Goal: Obtain resource: Download file/media

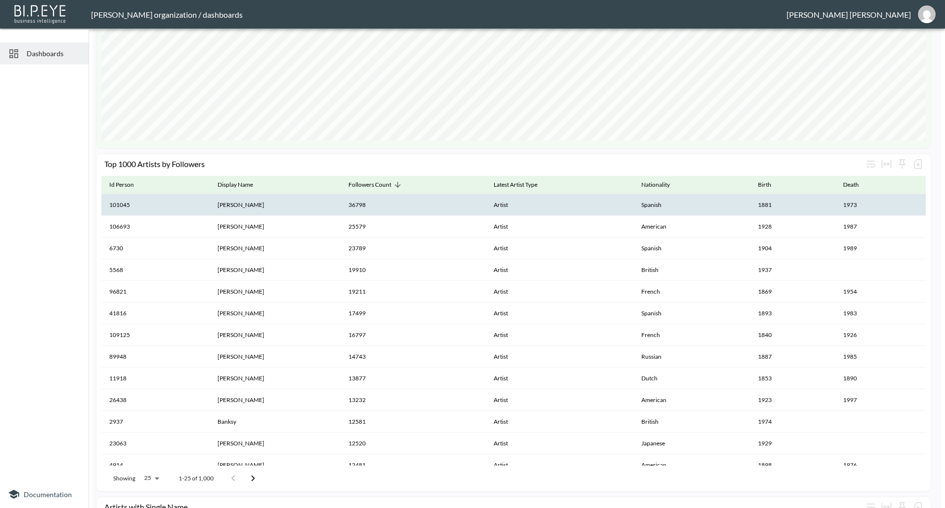
scroll to position [98, 0]
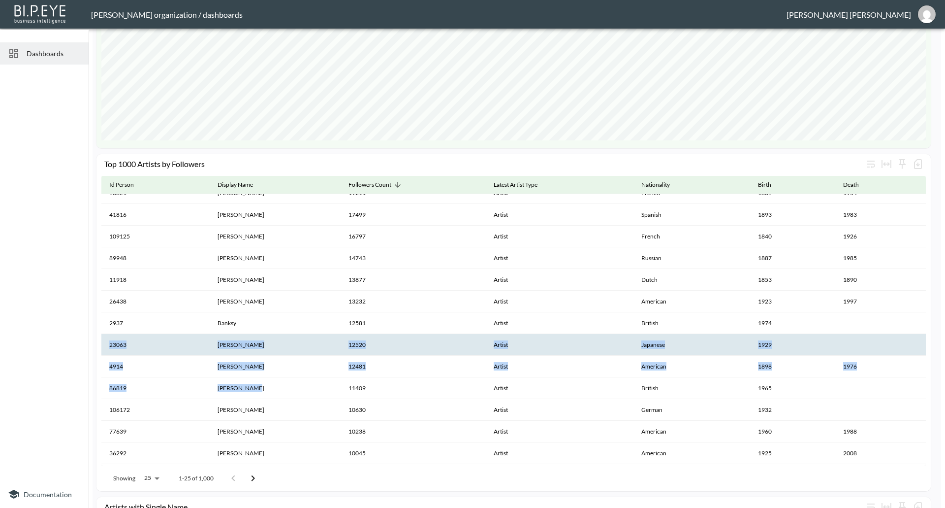
drag, startPoint x: 584, startPoint y: 360, endPoint x: 598, endPoint y: 334, distance: 29.1
click at [855, 326] on tbody "101045 [PERSON_NAME] 36798 Artist Spanish 1881 1973 106693 [PERSON_NAME] 25579 …" at bounding box center [513, 365] width 825 height 541
click at [439, 336] on th "12520" at bounding box center [414, 345] width 146 height 22
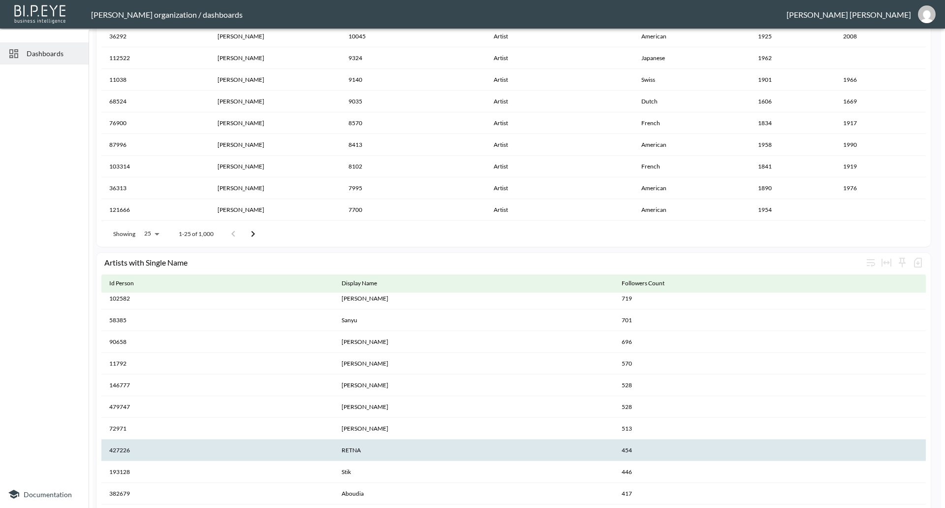
scroll to position [1175, 0]
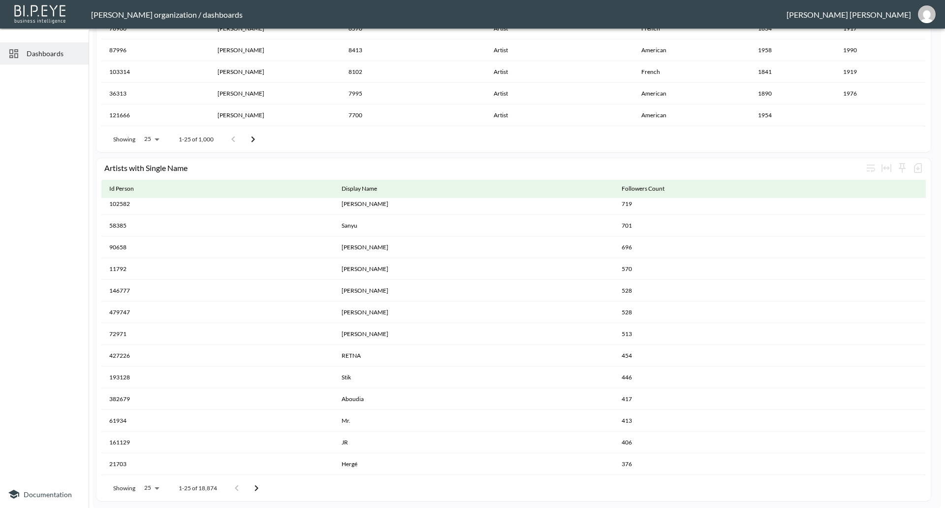
click at [55, 49] on span "Dashboards" at bounding box center [54, 53] width 54 height 10
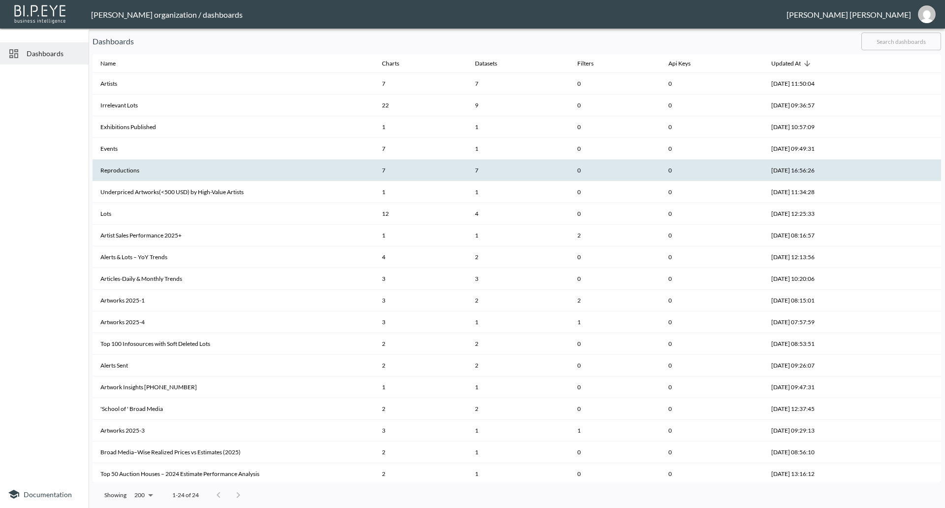
click at [136, 170] on th "Reproductions" at bounding box center [234, 170] width 282 height 22
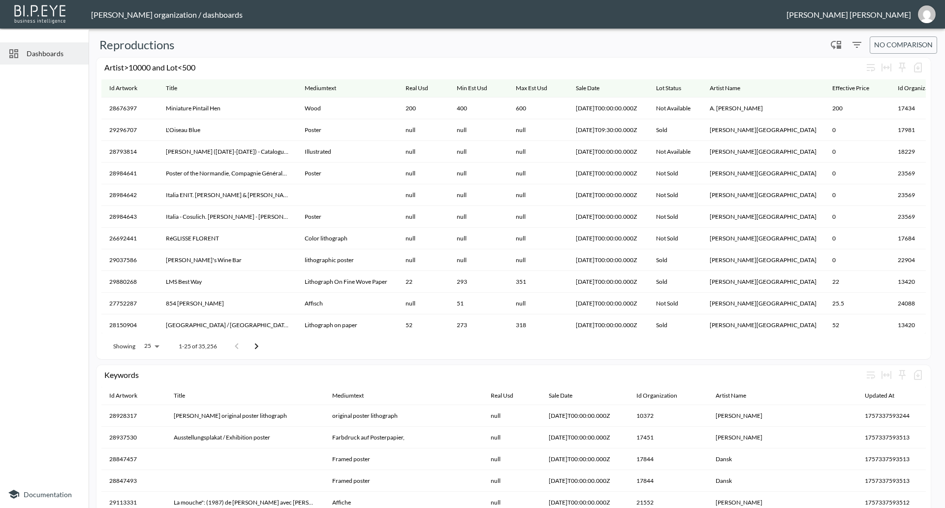
click at [54, 55] on span "Dashboards" at bounding box center [54, 53] width 54 height 10
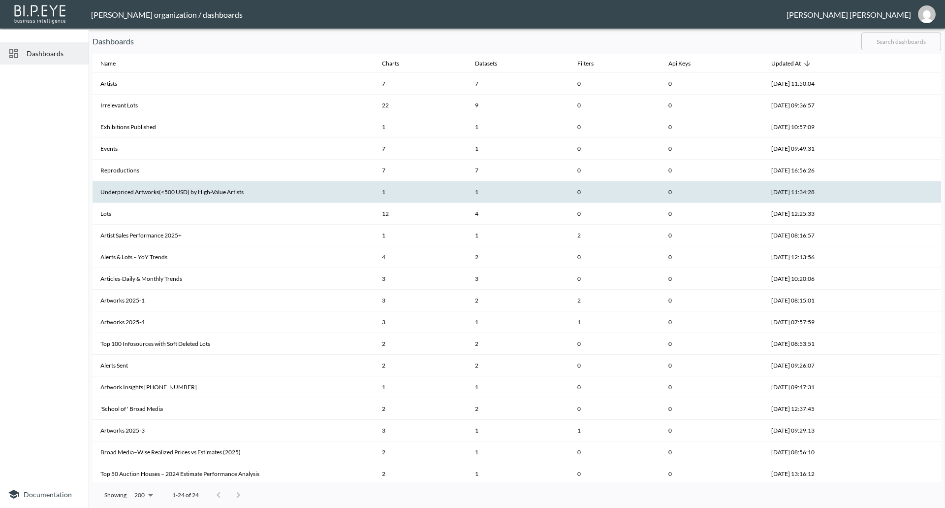
click at [145, 197] on th "Underpriced Artworks(<500 USD) by High-Value Artists" at bounding box center [234, 192] width 282 height 22
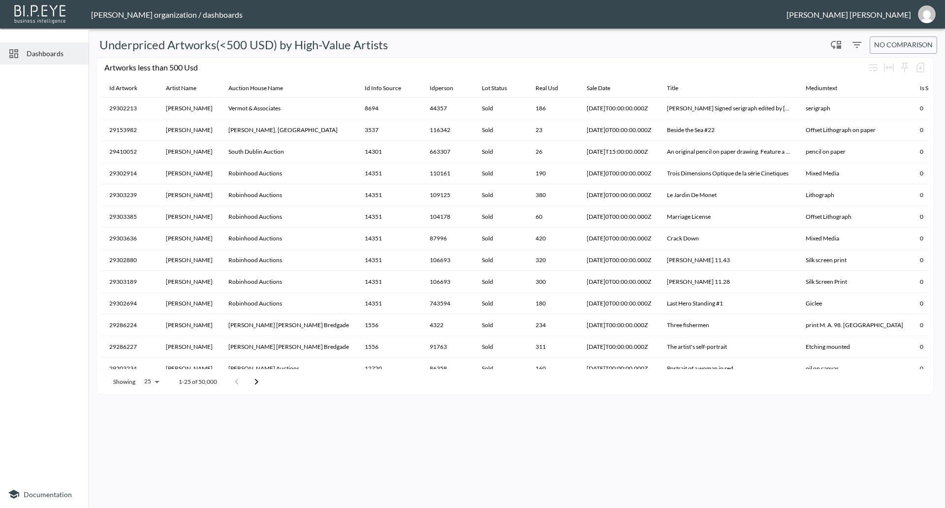
click at [54, 48] on span "Dashboards" at bounding box center [54, 53] width 54 height 10
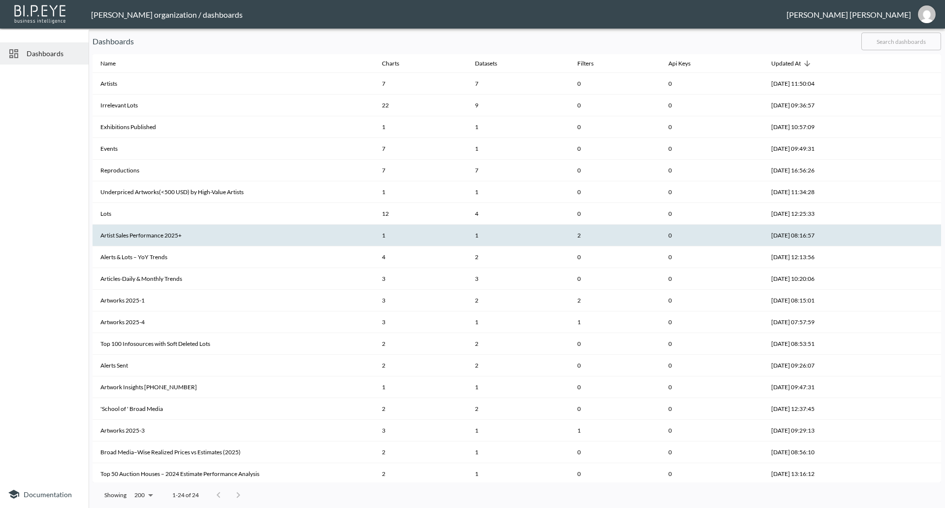
click at [170, 235] on th "Artist Sales Performance 2025+" at bounding box center [234, 235] width 282 height 22
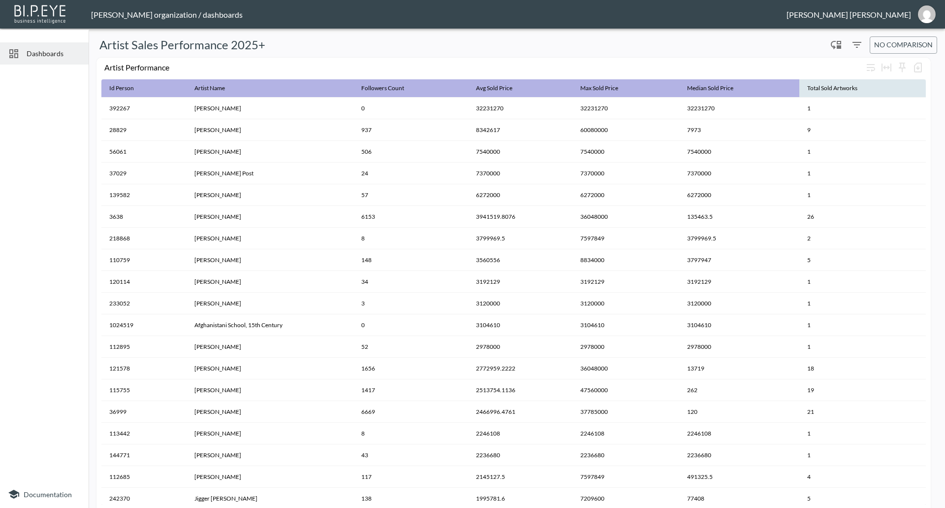
scroll to position [49, 0]
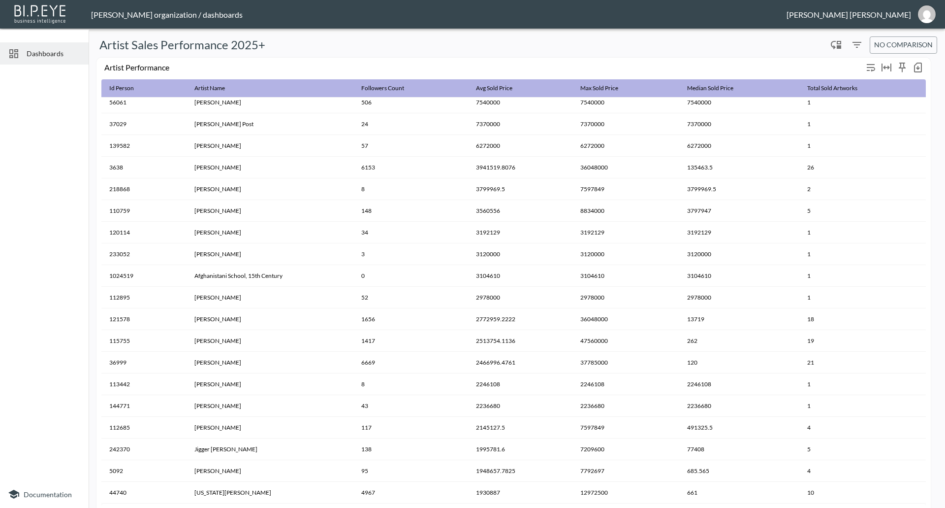
click at [919, 66] on icon "button" at bounding box center [918, 68] width 4 height 4
click at [886, 91] on li "Download CSV ( 6,854 Rows )" at bounding box center [862, 88] width 126 height 18
